Goal: Navigation & Orientation: Find specific page/section

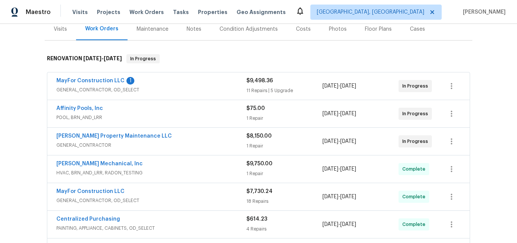
scroll to position [114, 0]
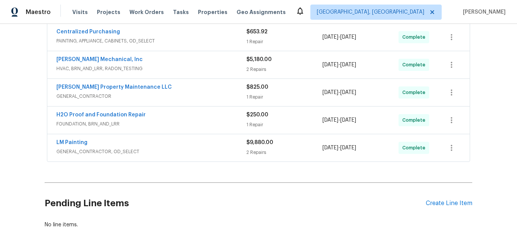
scroll to position [92, 0]
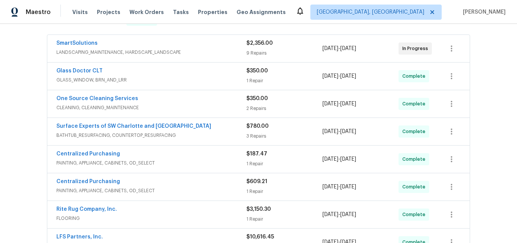
scroll to position [114, 0]
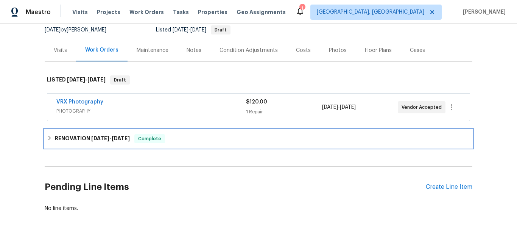
click at [73, 137] on h6 "RENOVATION 8/18/25 - 8/25/25" at bounding box center [92, 138] width 75 height 9
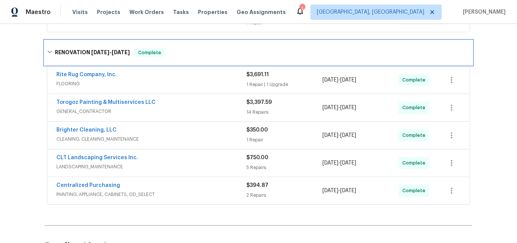
scroll to position [152, 0]
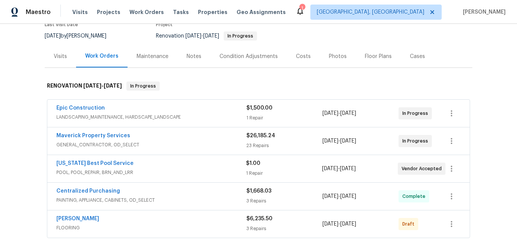
scroll to position [114, 0]
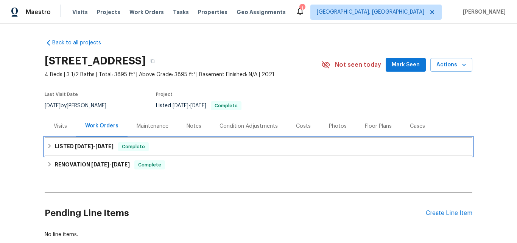
click at [62, 148] on h6 "LISTED [DATE] - [DATE]" at bounding box center [84, 146] width 59 height 9
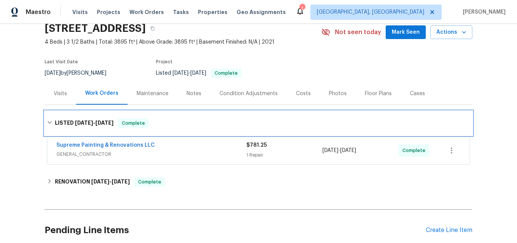
scroll to position [76, 0]
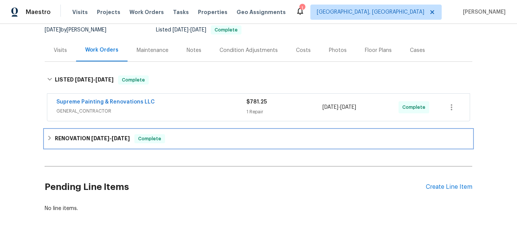
click at [76, 137] on h6 "RENOVATION [DATE] - [DATE]" at bounding box center [92, 138] width 75 height 9
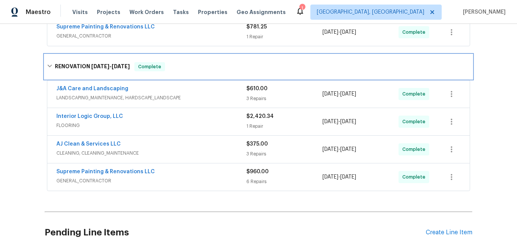
scroll to position [152, 0]
